Goal: Task Accomplishment & Management: Manage account settings

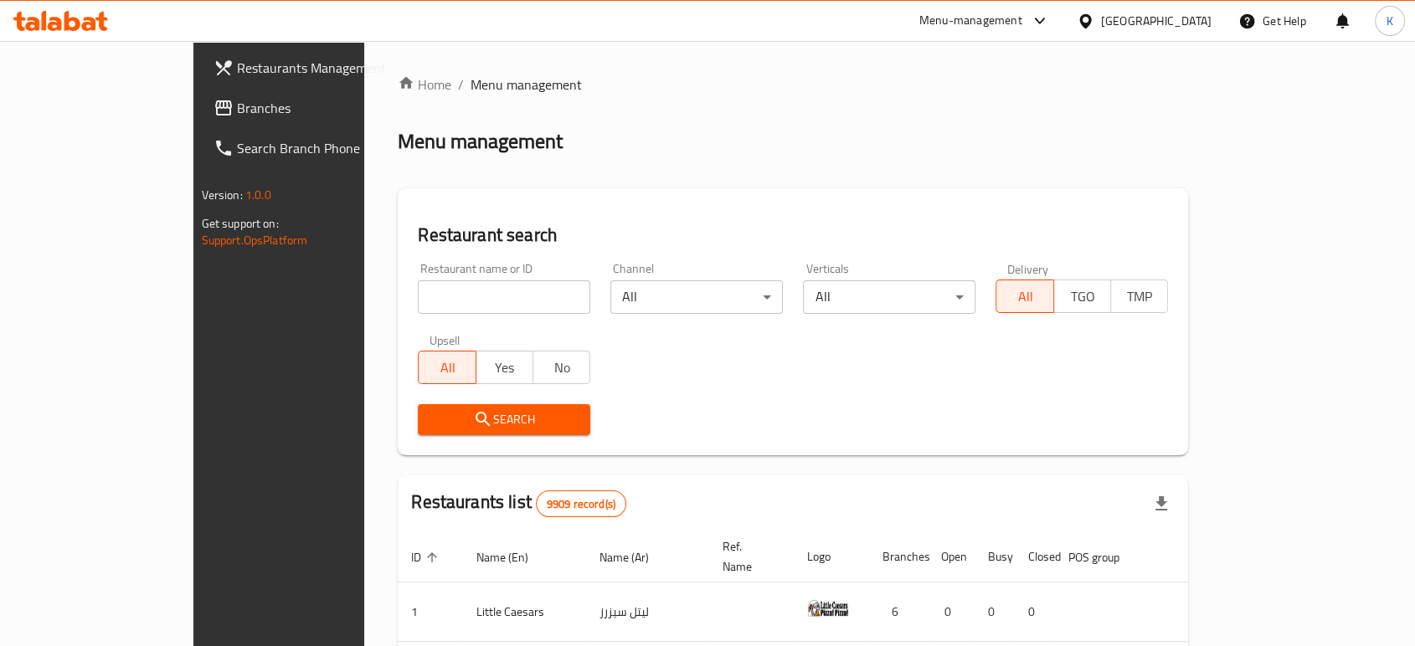
click at [418, 299] on input "search" at bounding box center [504, 296] width 172 height 33
type input "raw3"
click at [431, 416] on span "Search" at bounding box center [504, 419] width 146 height 21
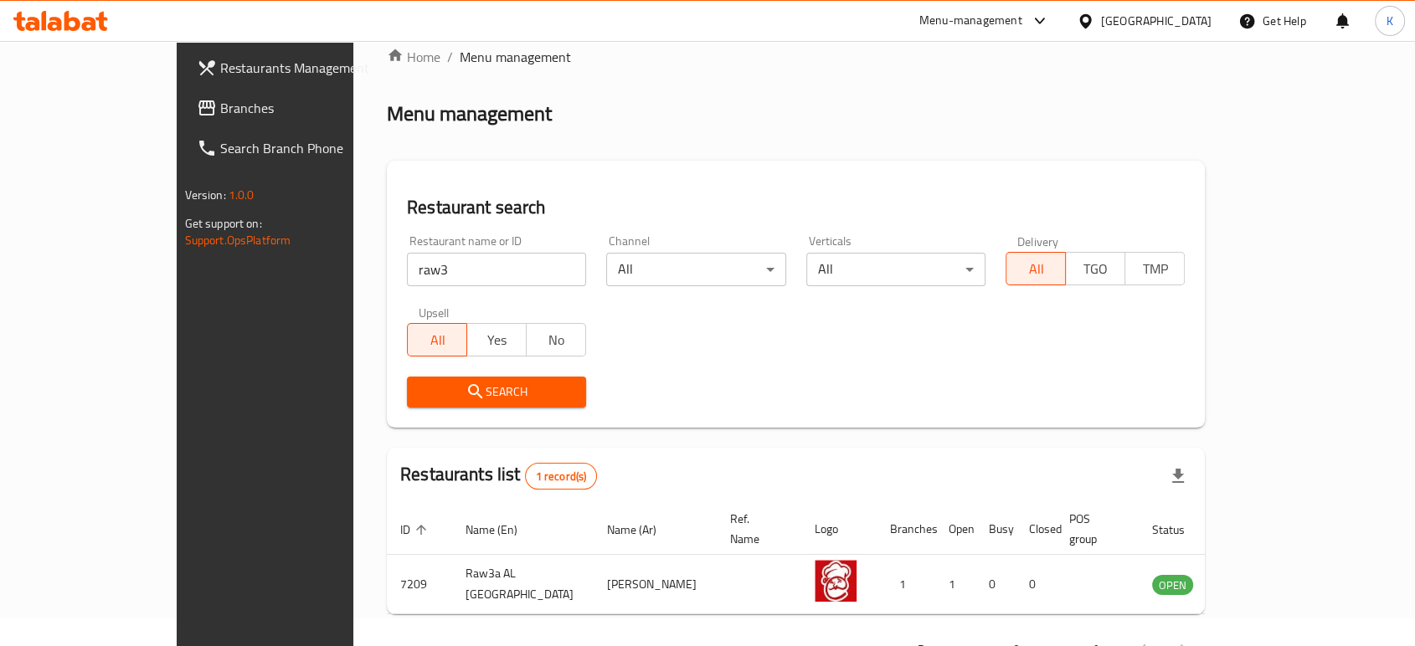
scroll to position [67, 0]
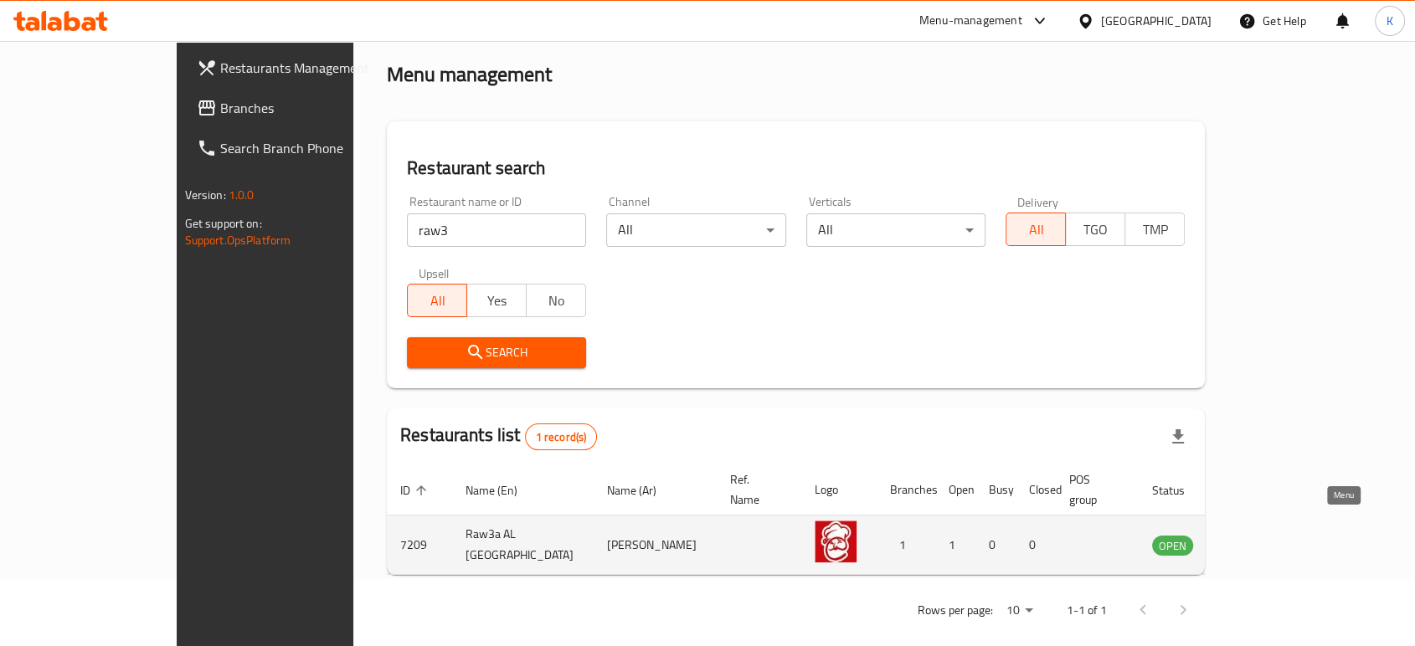
click at [1259, 539] on icon "enhanced table" at bounding box center [1249, 546] width 18 height 14
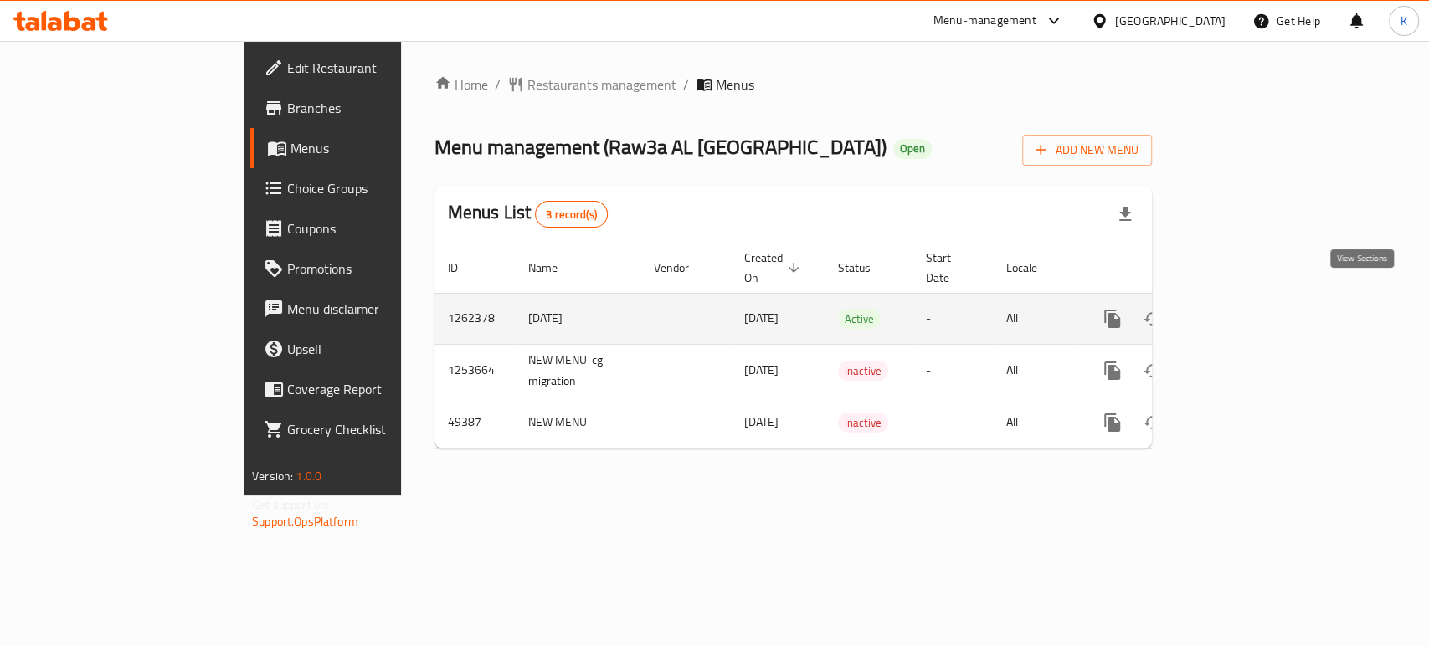
click at [1243, 309] on icon "enhanced table" at bounding box center [1233, 319] width 20 height 20
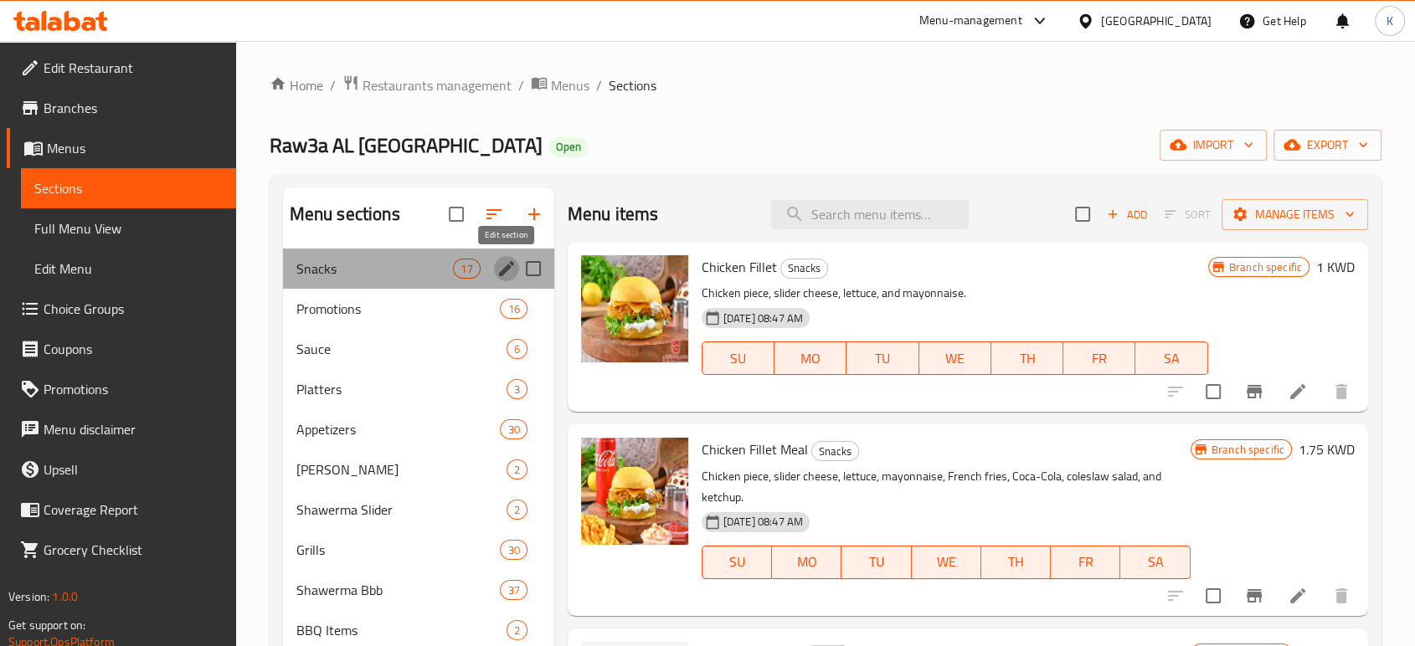
click at [502, 262] on icon "edit" at bounding box center [506, 269] width 20 height 20
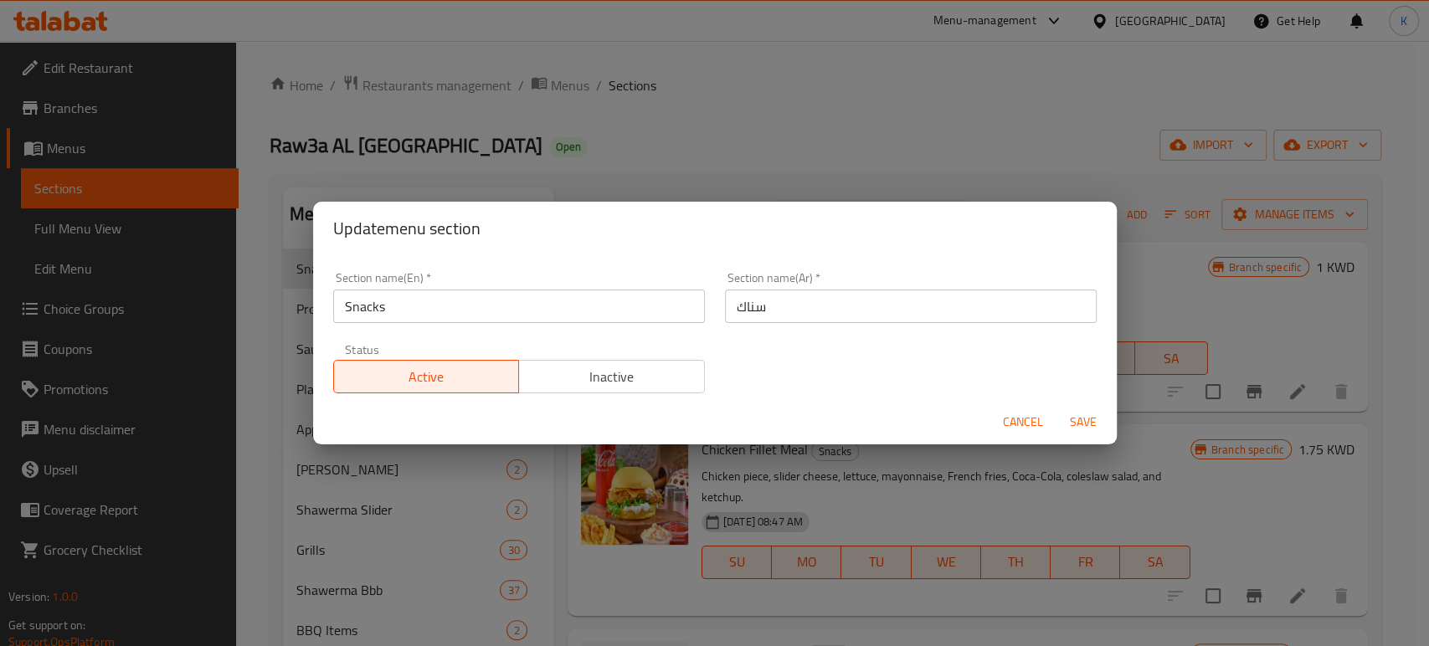
click at [676, 194] on div "Update menu section Section name(En)   * Snacks Section name(En) * Section name…" at bounding box center [714, 323] width 1429 height 646
click at [695, 176] on div "Update menu section Section name(En)   * Snacks Section name(En) * Section name…" at bounding box center [714, 323] width 1429 height 646
click at [1024, 426] on span "Cancel" at bounding box center [1023, 422] width 40 height 21
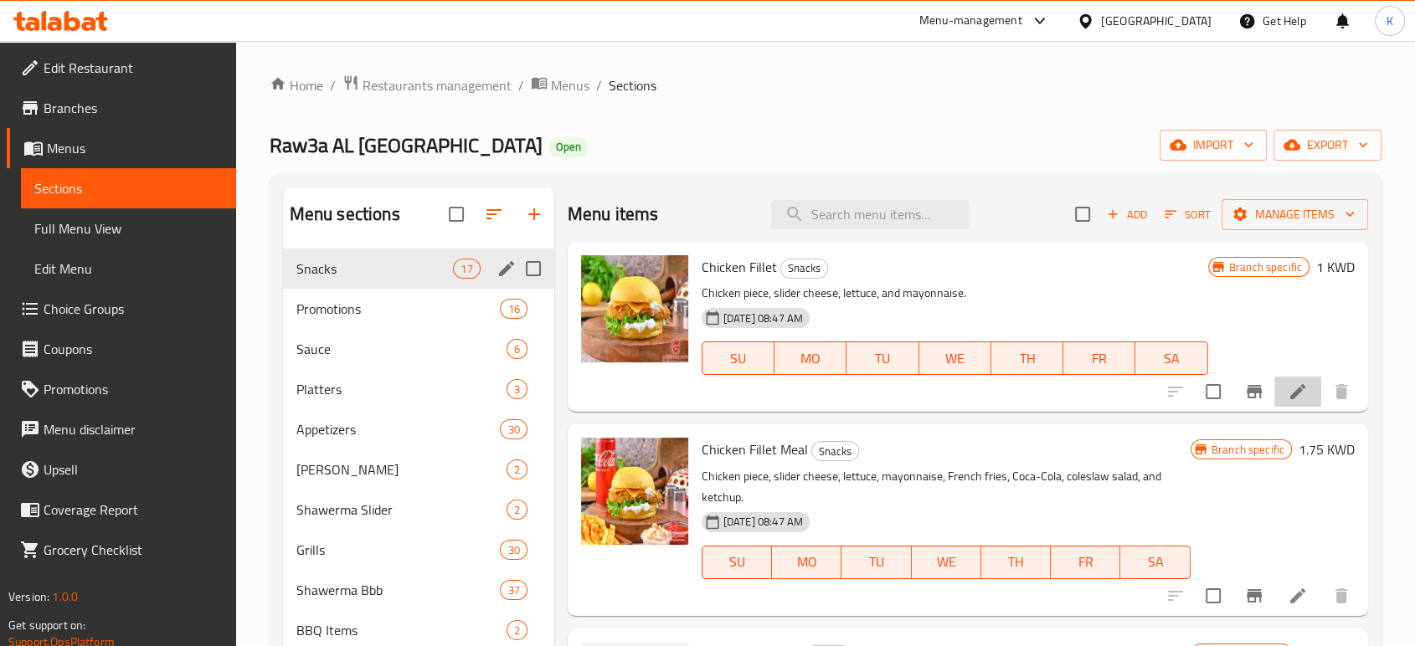
click at [1274, 398] on li at bounding box center [1297, 392] width 47 height 30
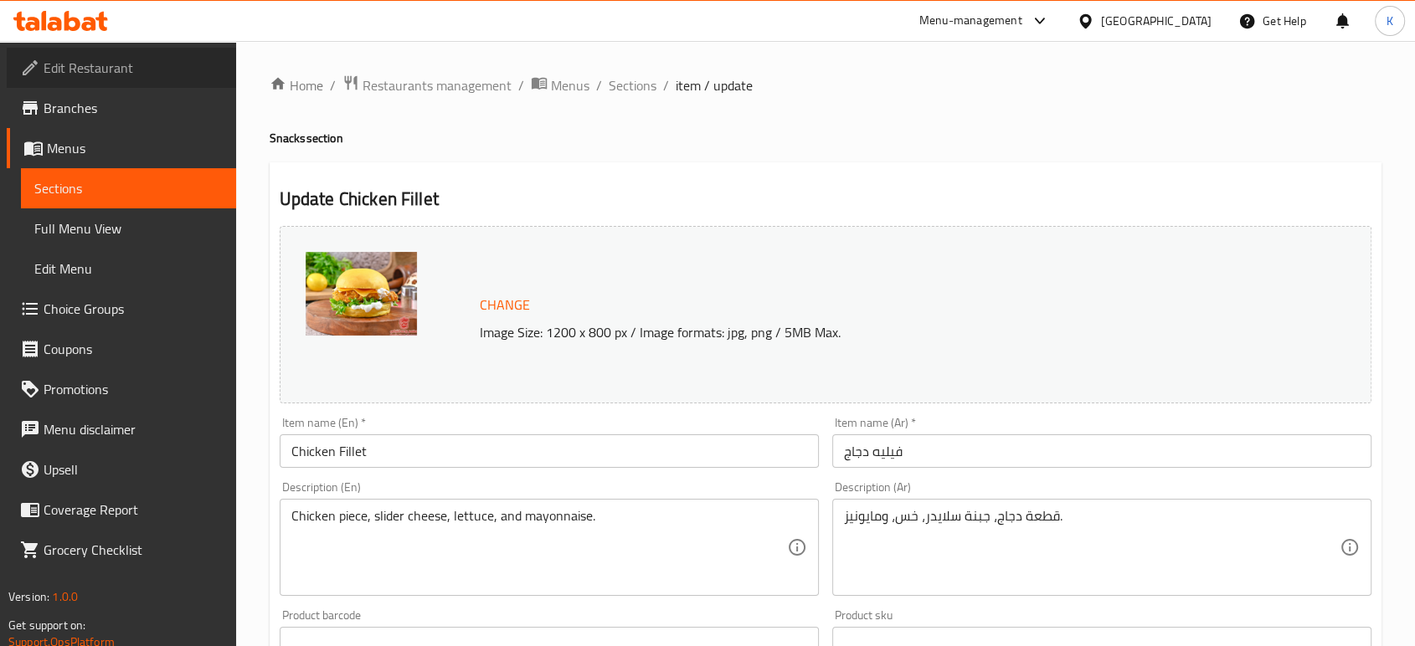
click at [146, 59] on span "Edit Restaurant" at bounding box center [133, 68] width 179 height 20
